Goal: Navigation & Orientation: Find specific page/section

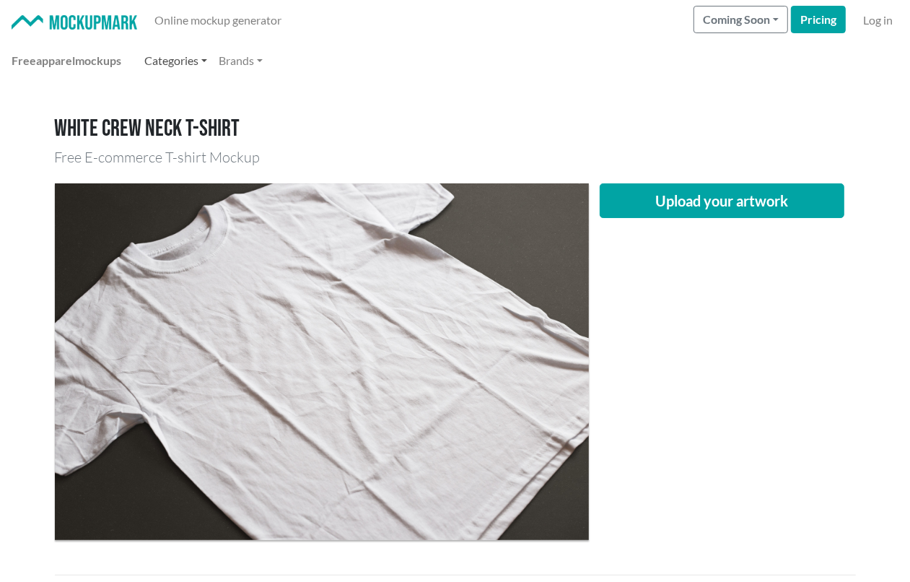
click at [204, 56] on link "Categories" at bounding box center [176, 60] width 74 height 29
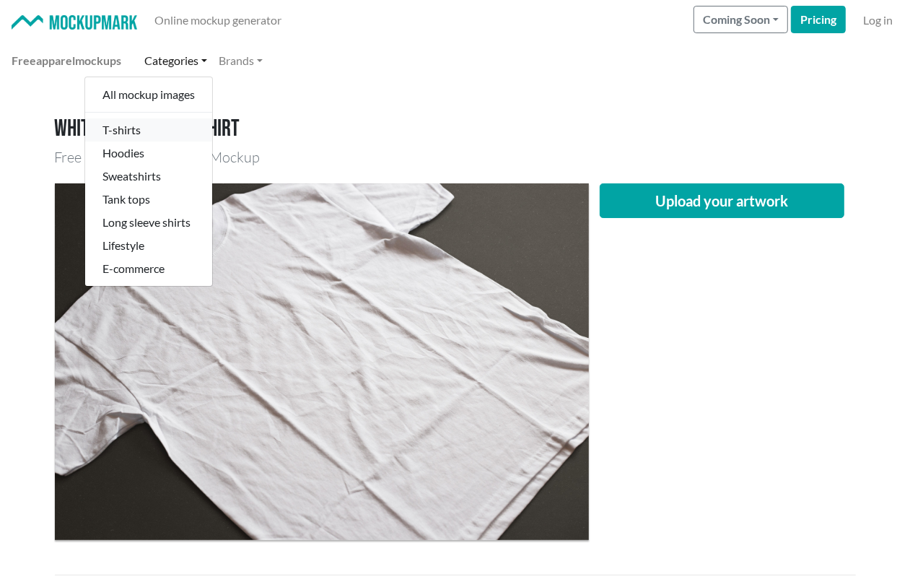
click at [160, 126] on link "T-shirts" at bounding box center [148, 129] width 127 height 23
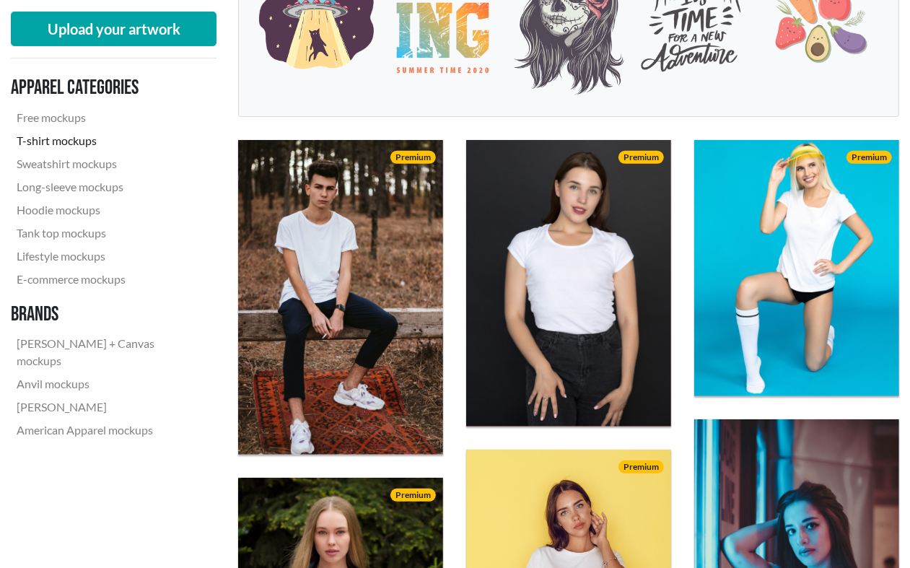
scroll to position [361, 0]
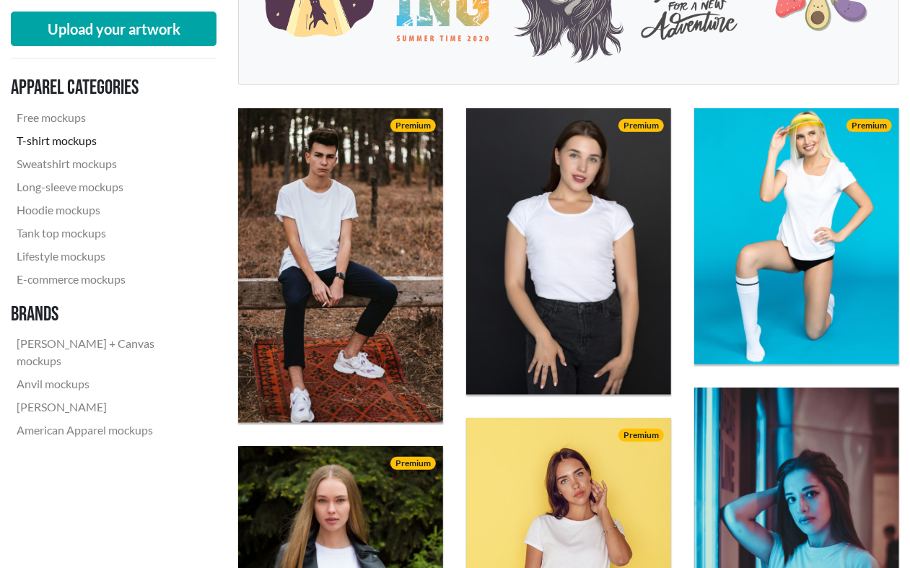
click at [84, 137] on link "T-shirt mockups" at bounding box center [108, 140] width 194 height 23
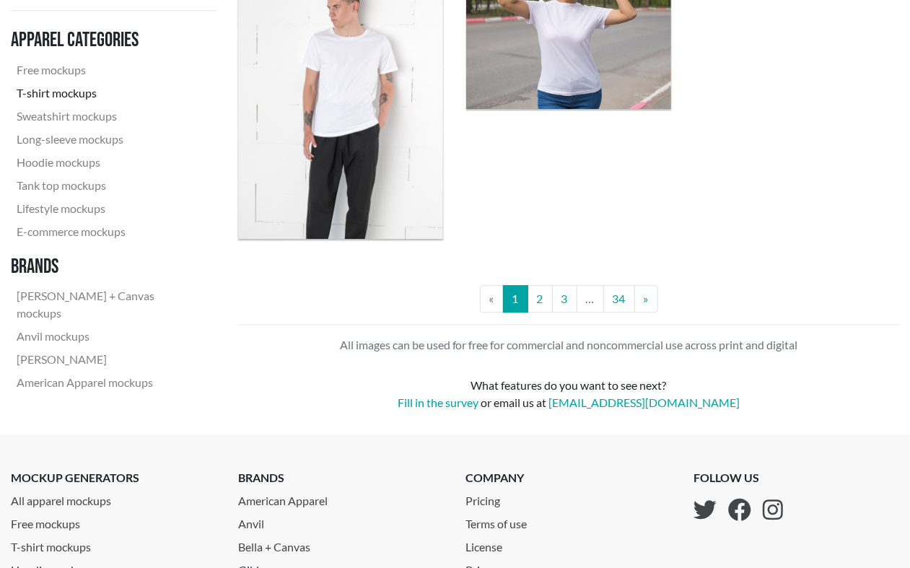
scroll to position [2617, 0]
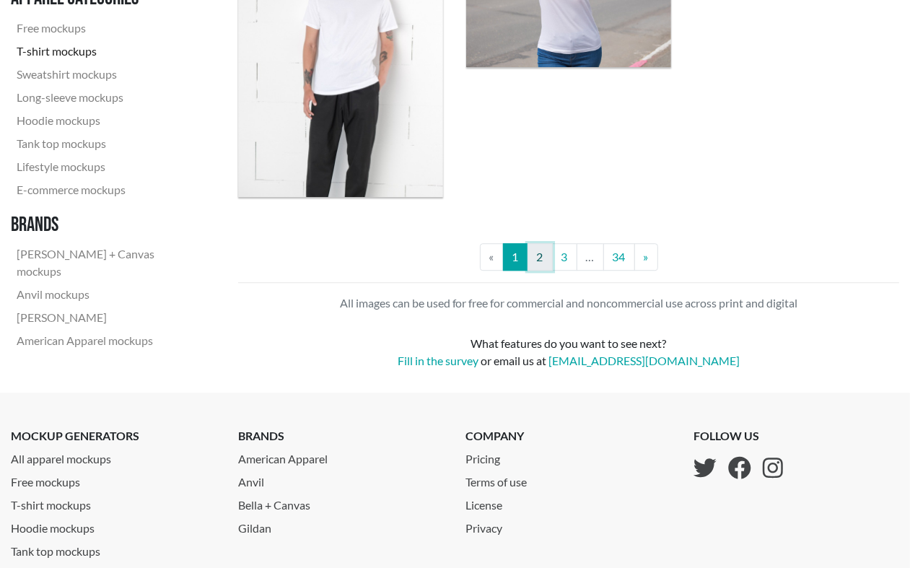
click at [542, 271] on link "2" at bounding box center [540, 256] width 25 height 27
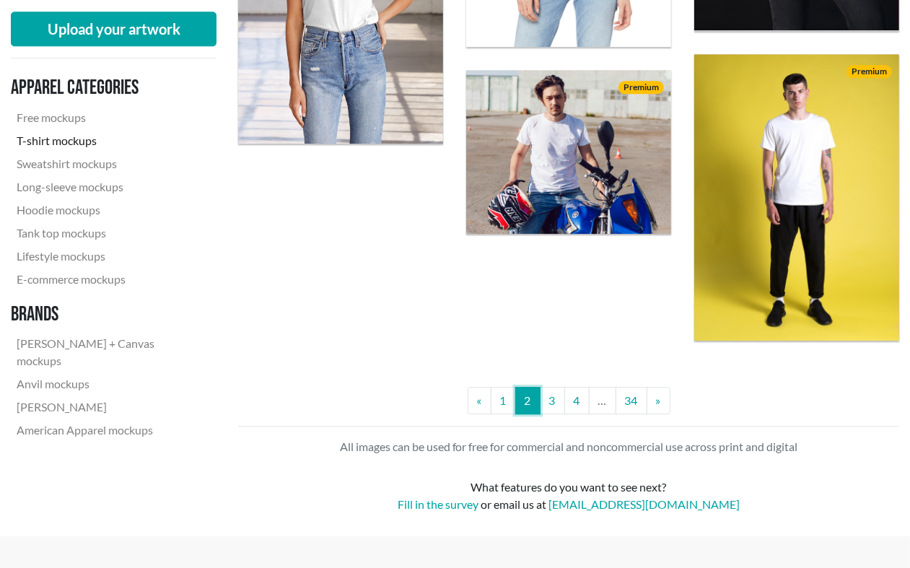
scroll to position [2526, 0]
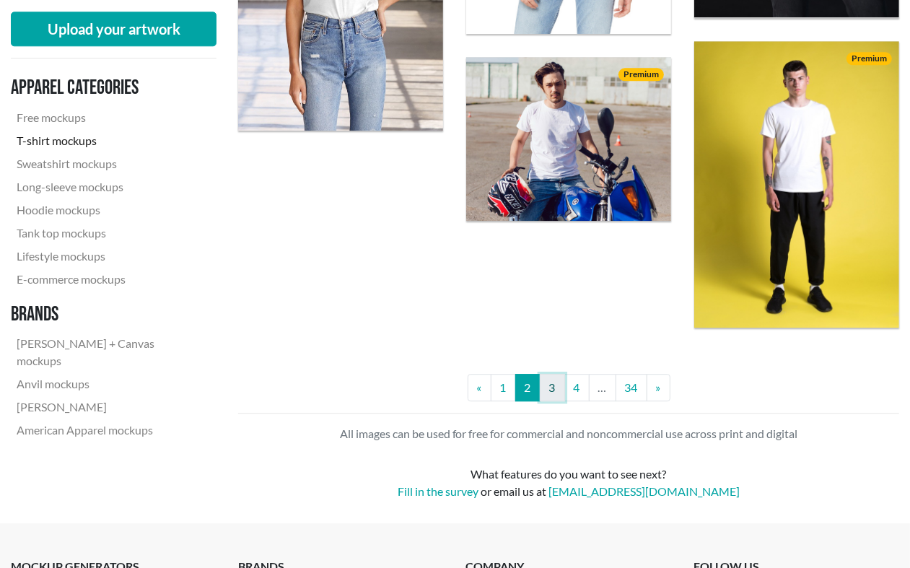
click at [545, 399] on link "3" at bounding box center [552, 387] width 25 height 27
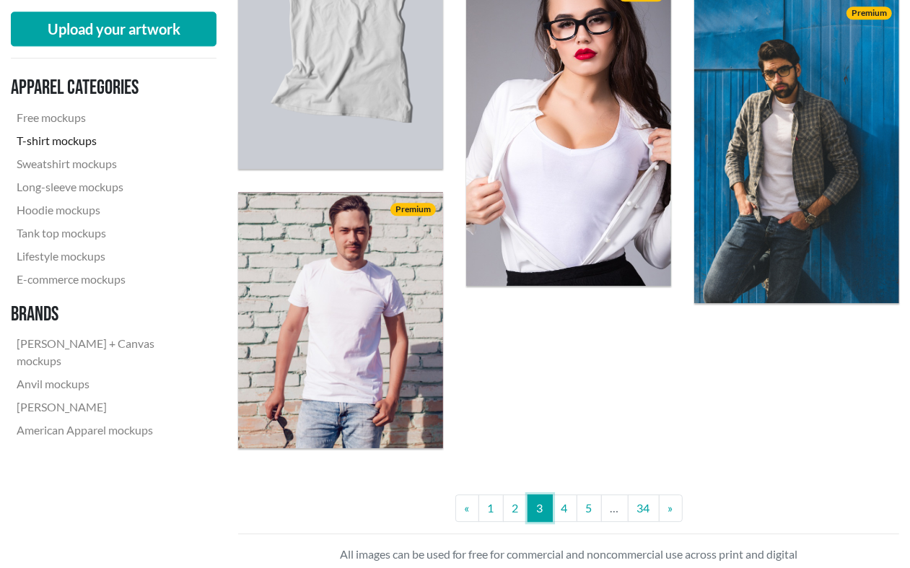
scroll to position [2526, 0]
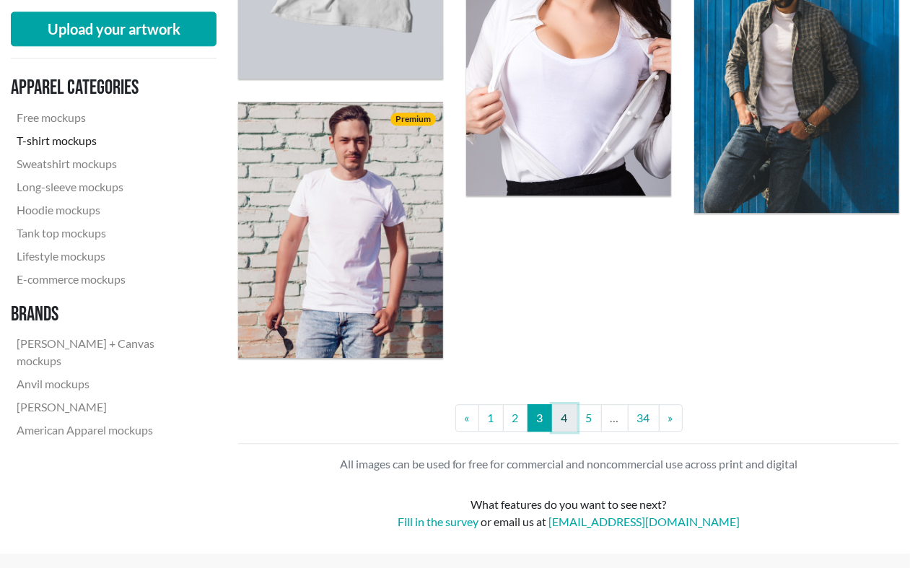
click at [565, 430] on link "4" at bounding box center [564, 417] width 25 height 27
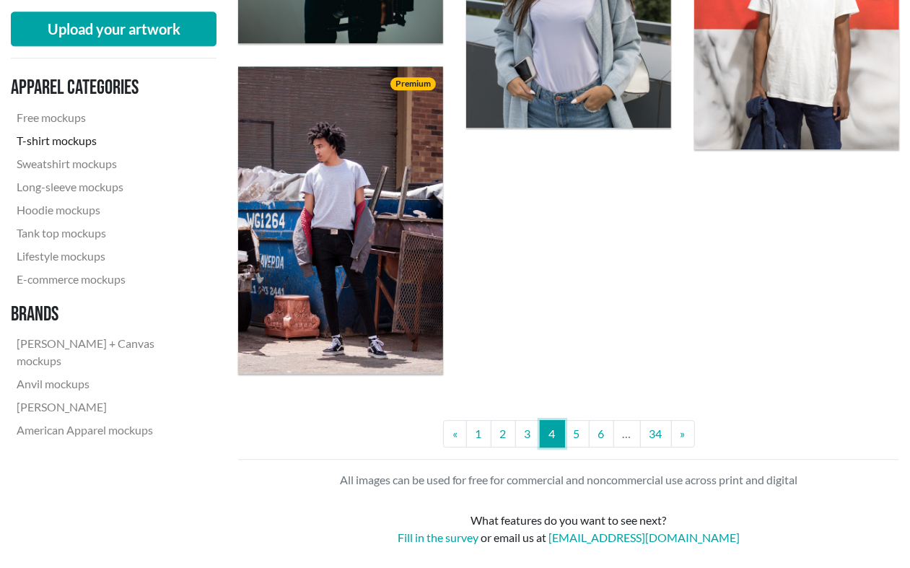
scroll to position [2617, 0]
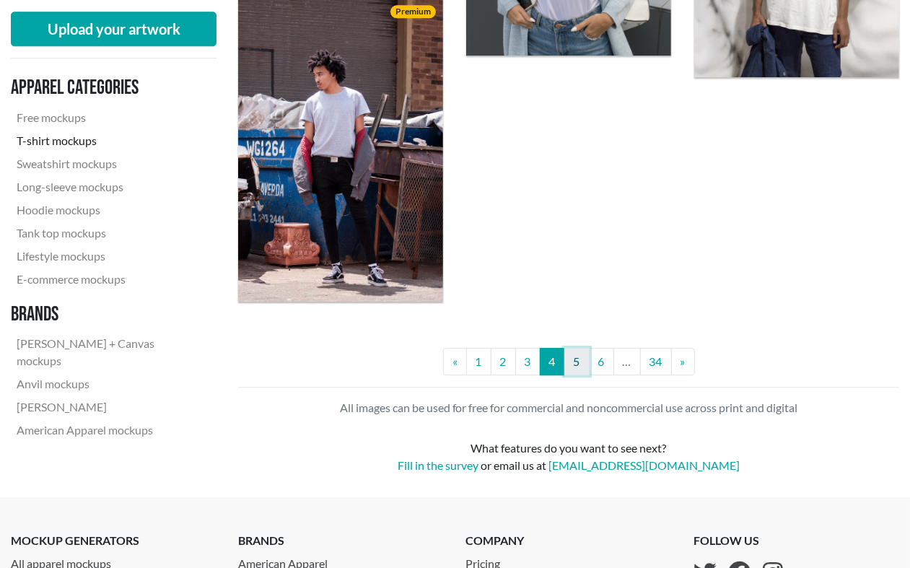
click at [572, 375] on link "5" at bounding box center [576, 361] width 25 height 27
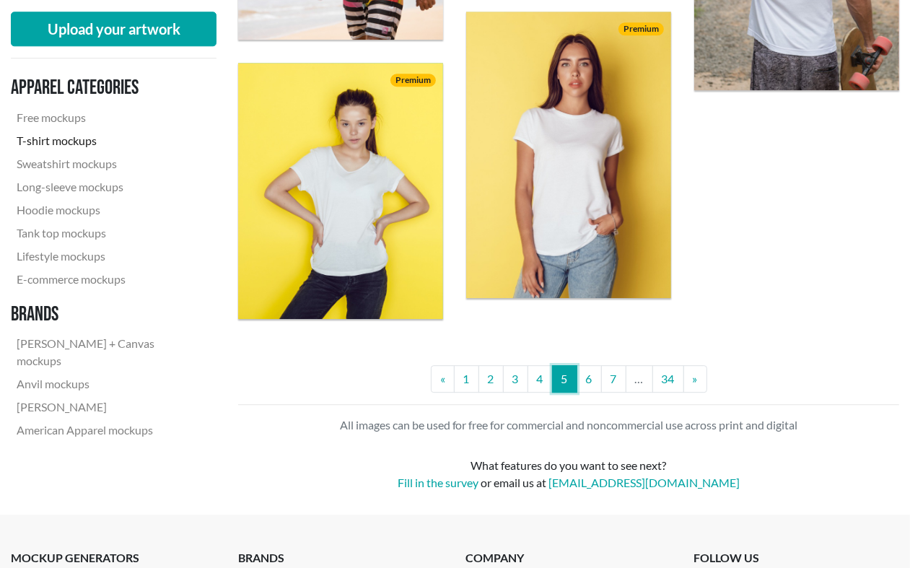
scroll to position [2617, 0]
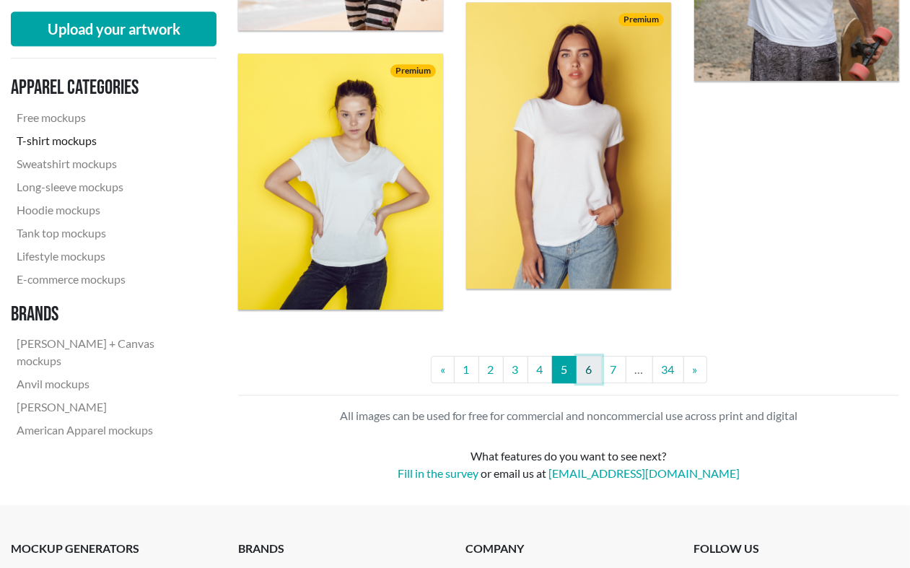
click at [585, 383] on link "6" at bounding box center [589, 369] width 25 height 27
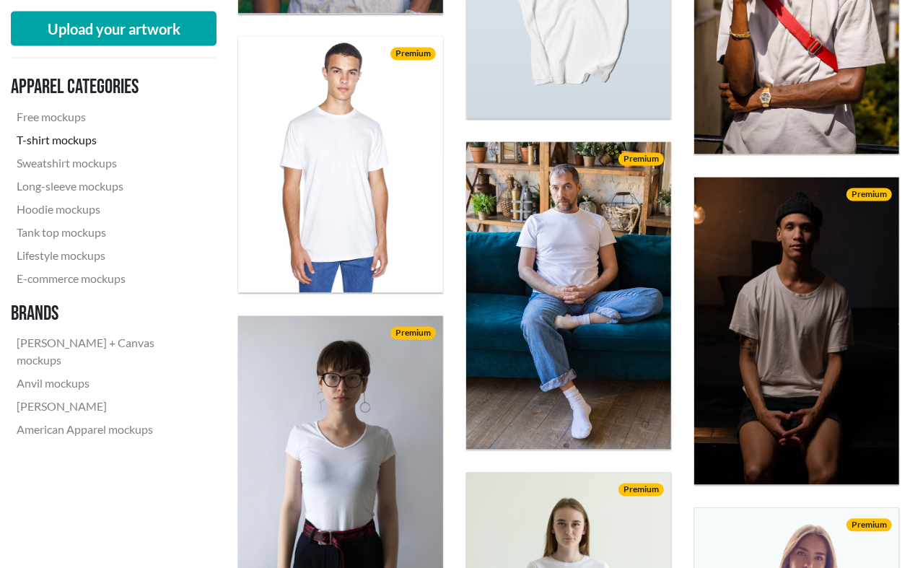
scroll to position [1895, 0]
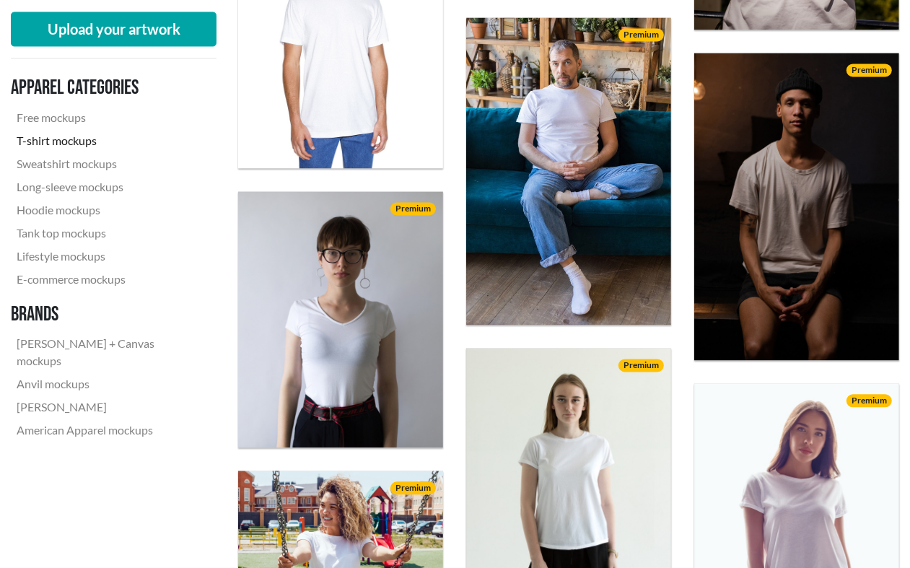
click at [84, 141] on link "T-shirt mockups" at bounding box center [108, 140] width 194 height 23
